Goal: Contribute content

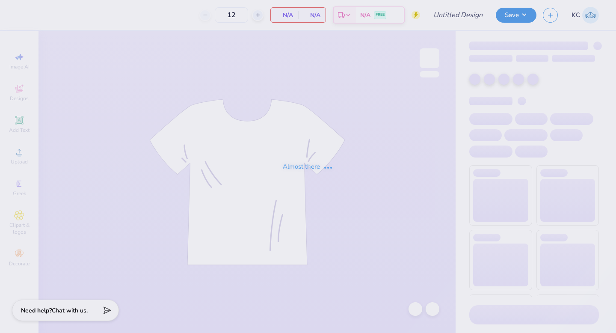
type input "tank kkg"
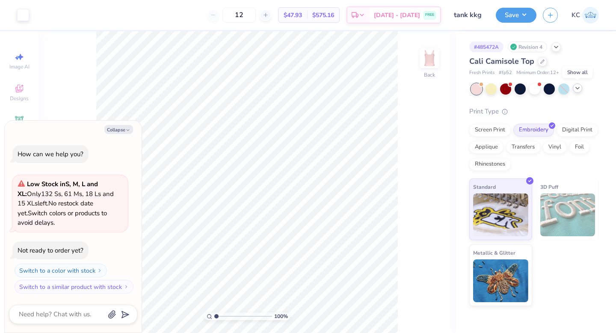
click at [578, 89] on polyline at bounding box center [577, 88] width 3 height 2
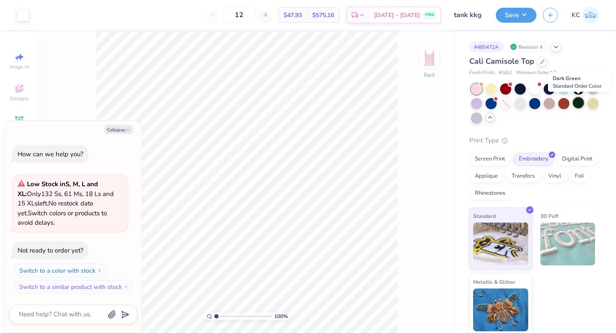
click at [580, 102] on div at bounding box center [578, 102] width 11 height 11
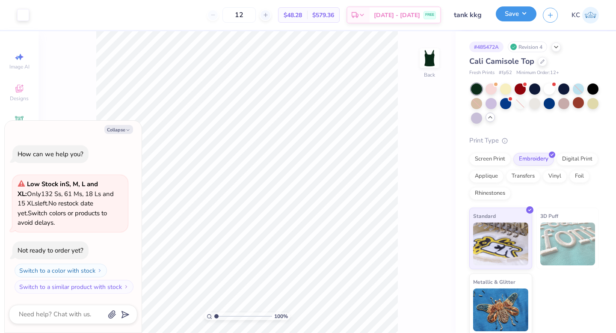
click at [514, 16] on button "Save" at bounding box center [516, 13] width 41 height 15
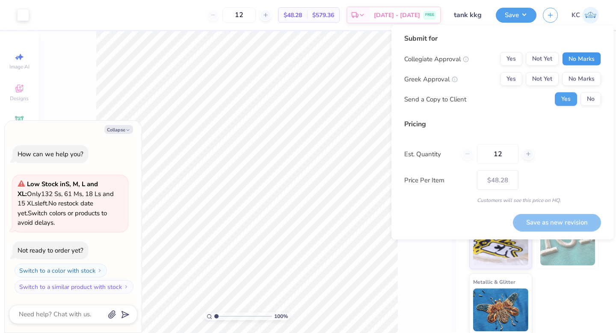
click at [576, 61] on button "No Marks" at bounding box center [581, 59] width 39 height 14
click at [538, 79] on button "Not Yet" at bounding box center [542, 79] width 33 height 14
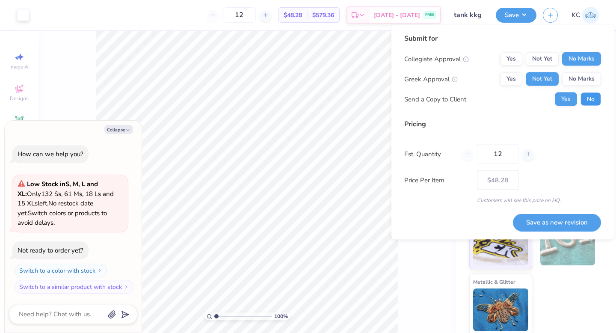
click at [586, 101] on button "No" at bounding box center [591, 99] width 21 height 14
type textarea "x"
click at [549, 223] on button "Save as new revision" at bounding box center [557, 223] width 88 height 18
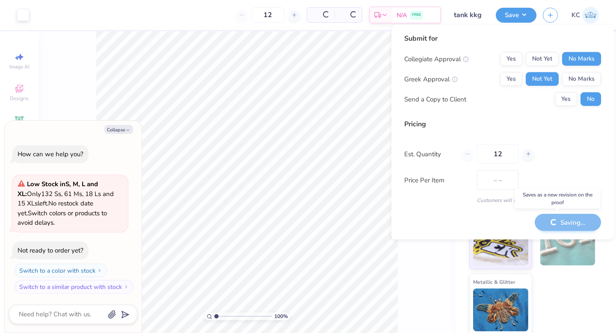
type input "$48.28"
type textarea "x"
